Goal: Transaction & Acquisition: Purchase product/service

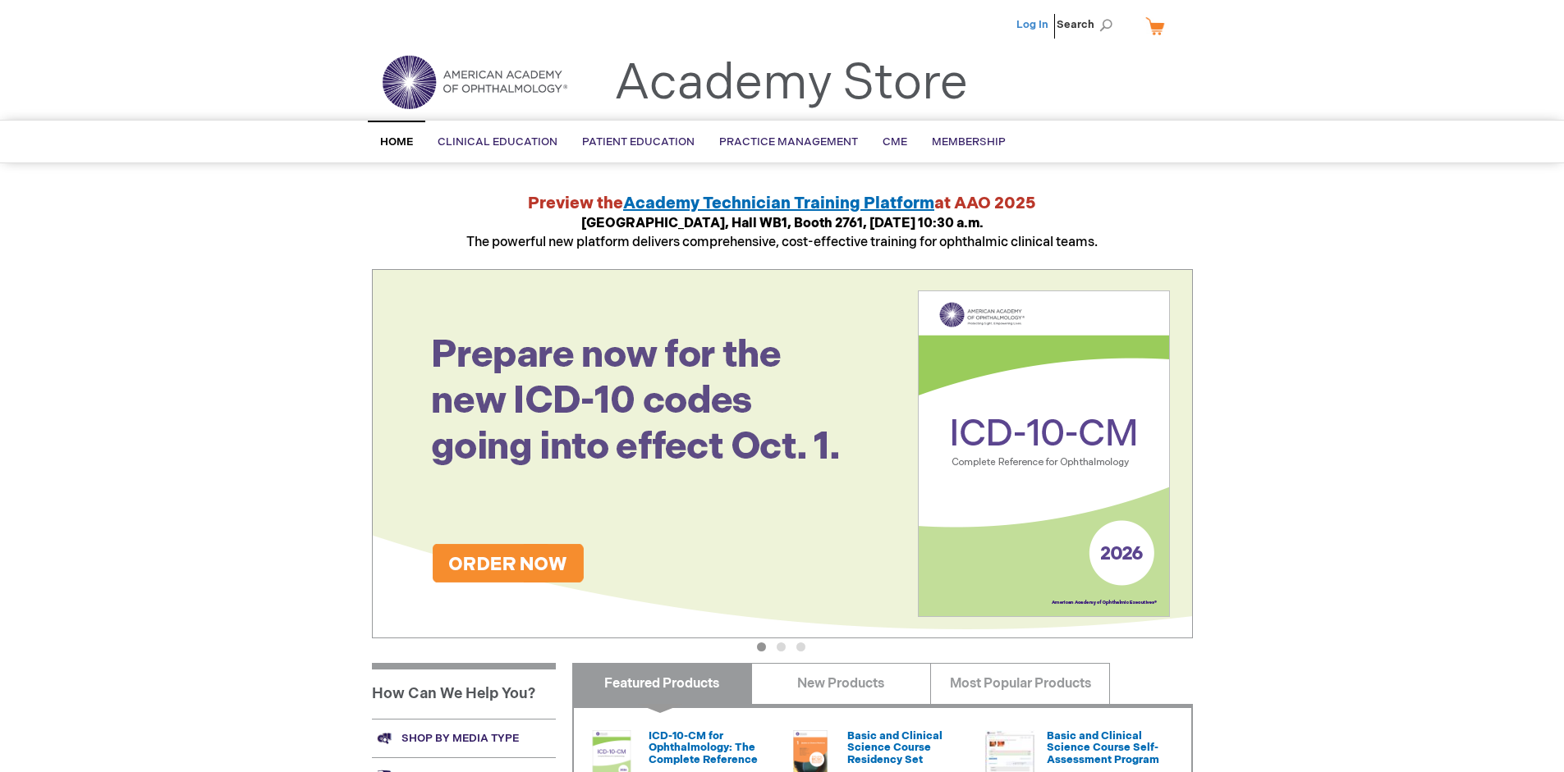
click at [1033, 25] on link "Log In" at bounding box center [1032, 24] width 32 height 13
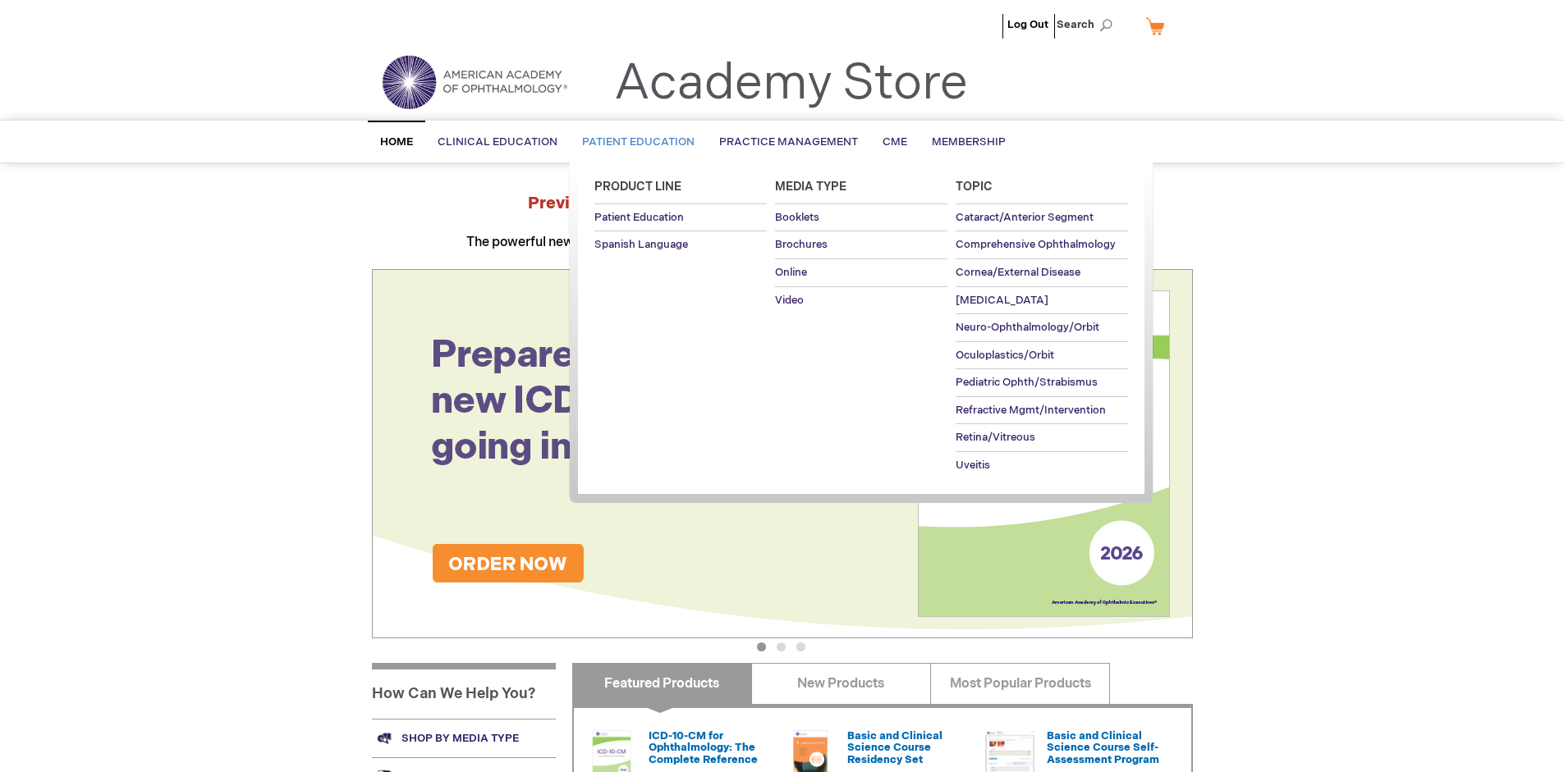
click at [634, 142] on span "Patient Education" at bounding box center [638, 141] width 112 height 13
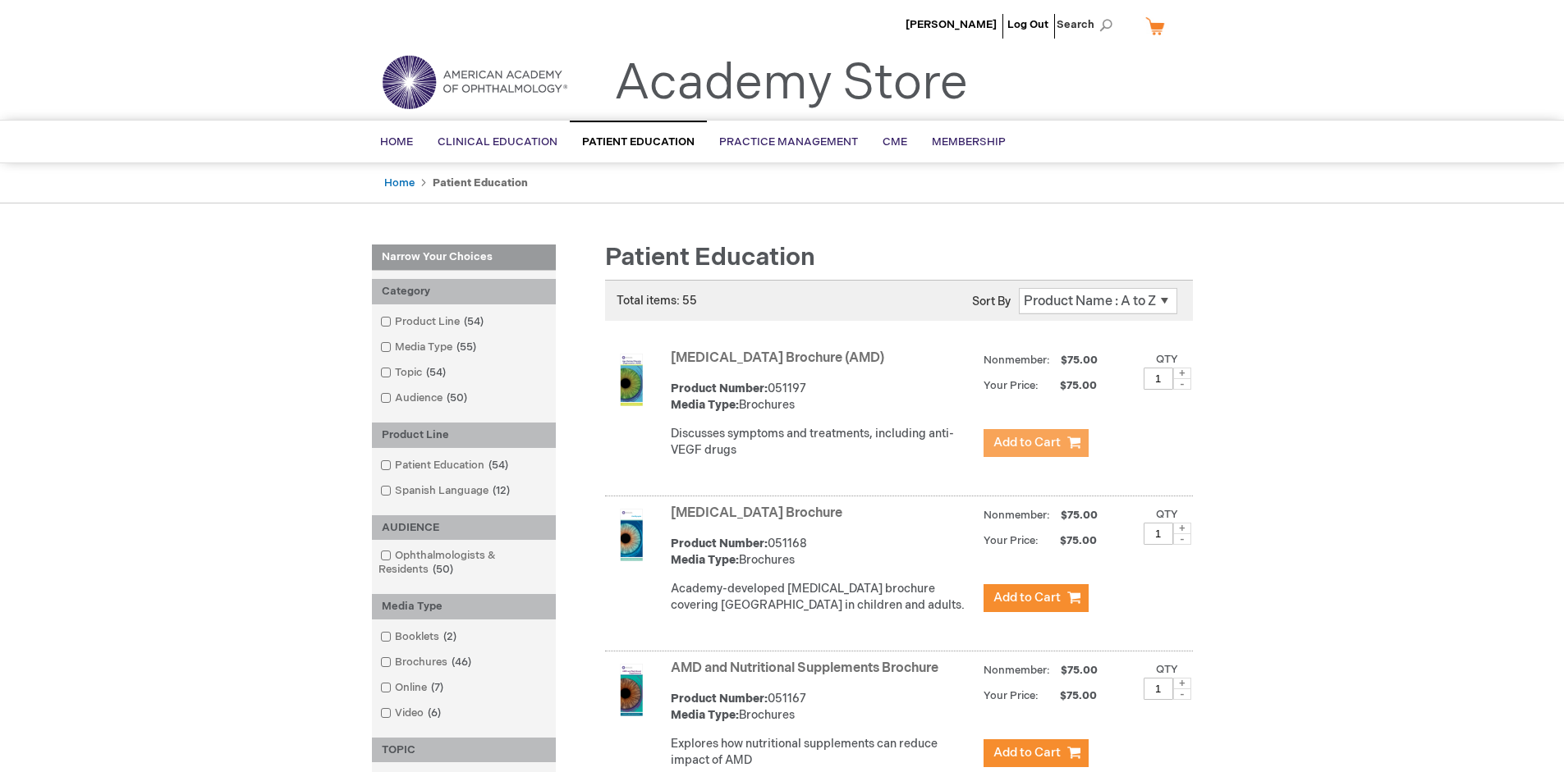
click at [1035, 443] on span "Add to Cart" at bounding box center [1026, 443] width 67 height 16
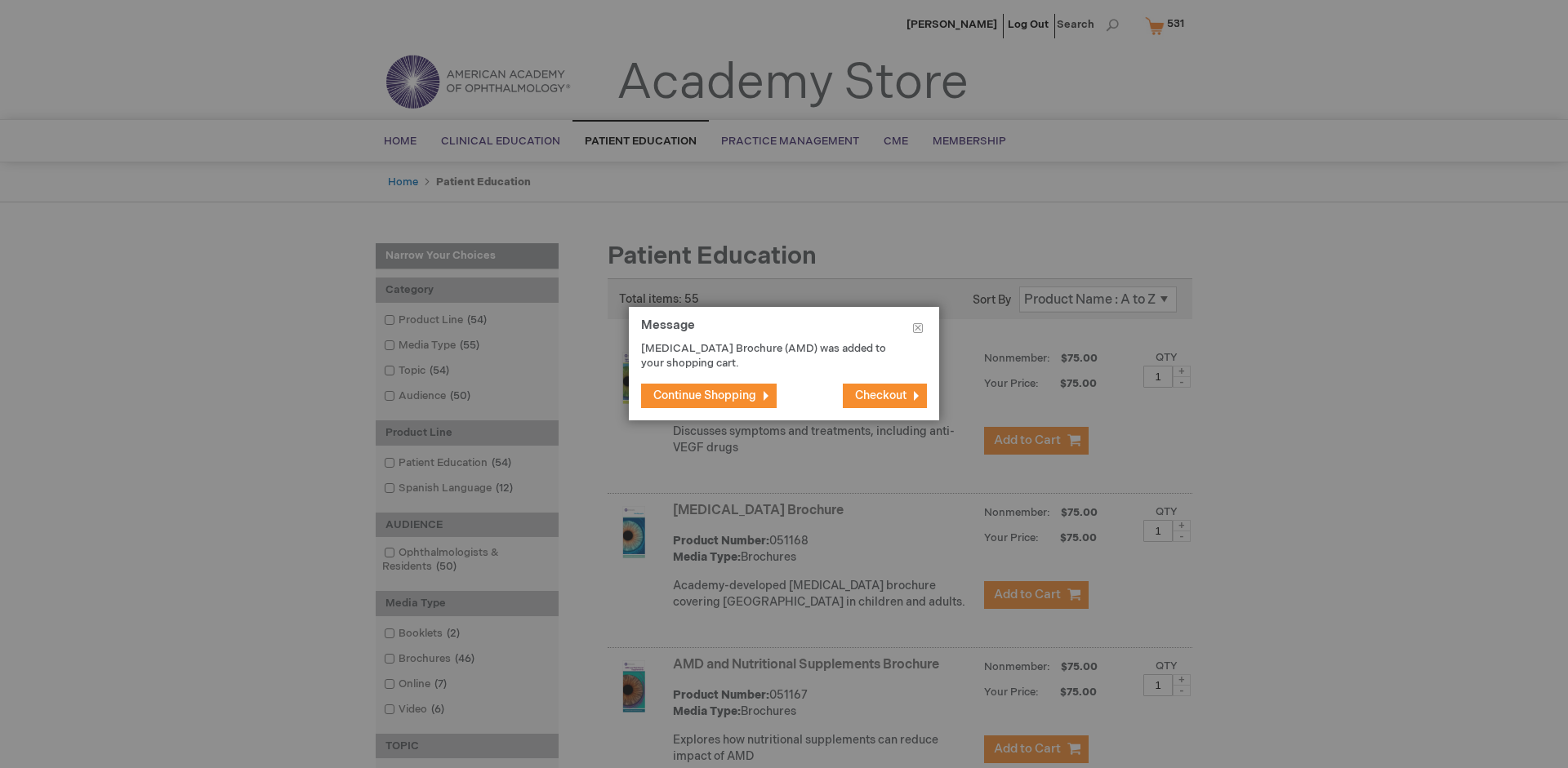
click at [704, 395] on span "Continue Shopping" at bounding box center [704, 396] width 102 height 14
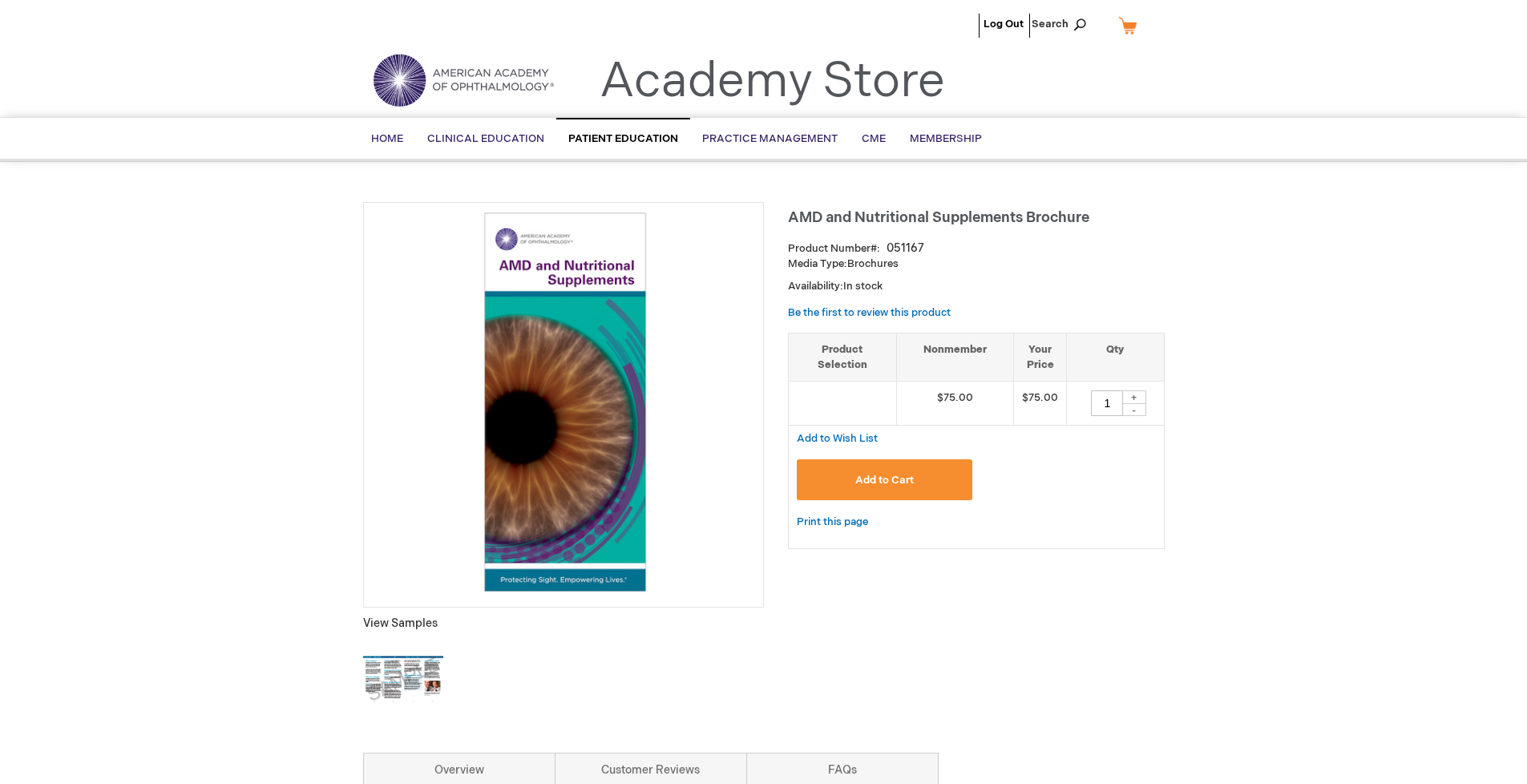
click at [884, 480] on span "Add to Cart" at bounding box center [885, 479] width 59 height 13
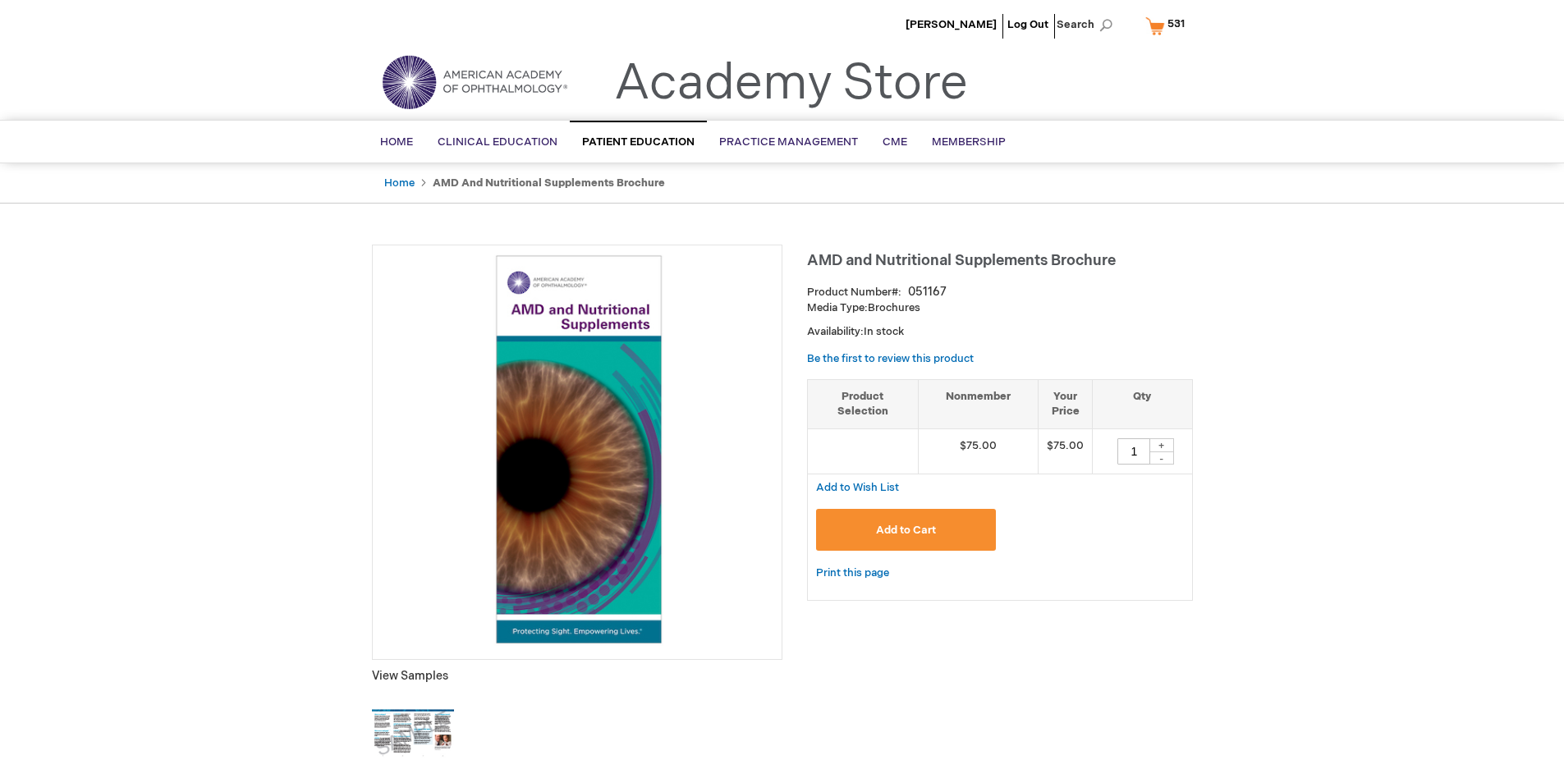
type input "1"
click at [1168, 25] on span "531" at bounding box center [1175, 23] width 17 height 13
click at [0, 0] on span "Go To Shopping Cart" at bounding box center [0, 0] width 0 height 0
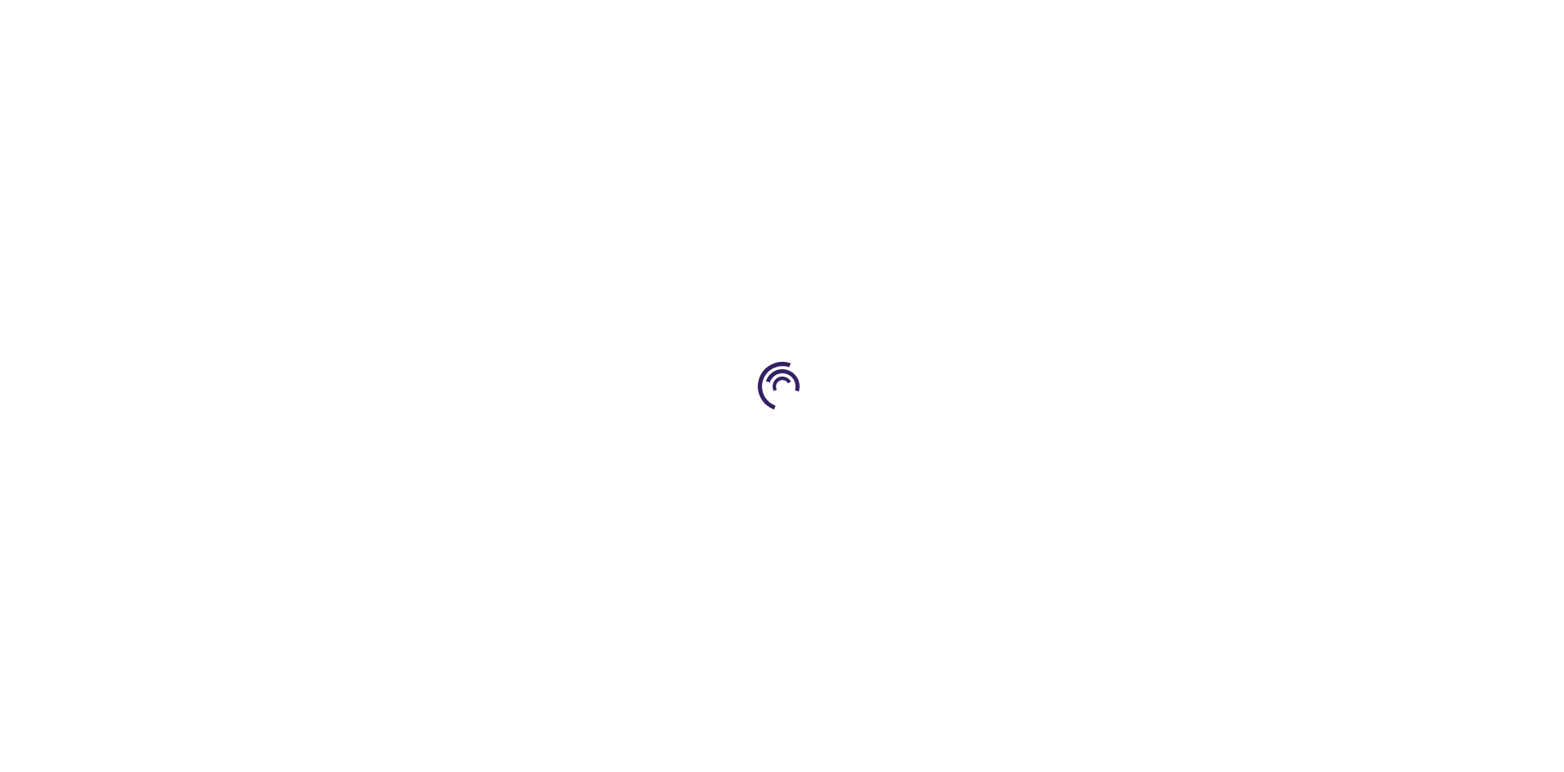
click at [1084, 349] on span "Proceed to Checkout" at bounding box center [1085, 348] width 107 height 13
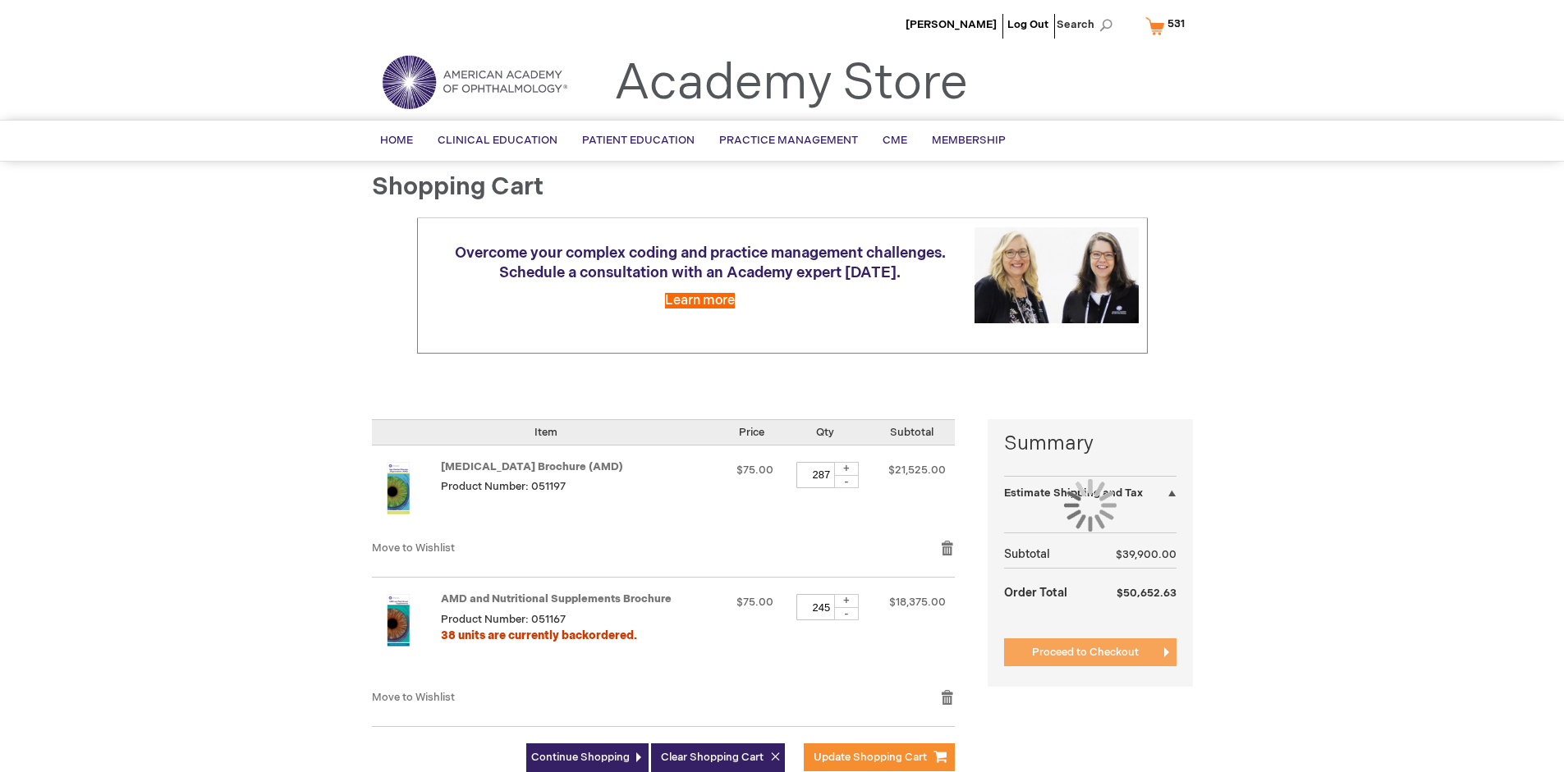
select select "US"
select select "41"
